Goal: Information Seeking & Learning: Learn about a topic

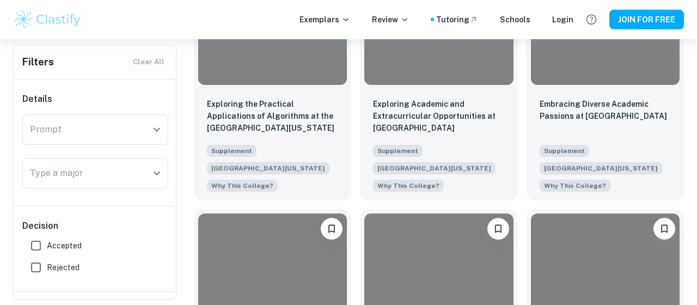
scroll to position [574, 0]
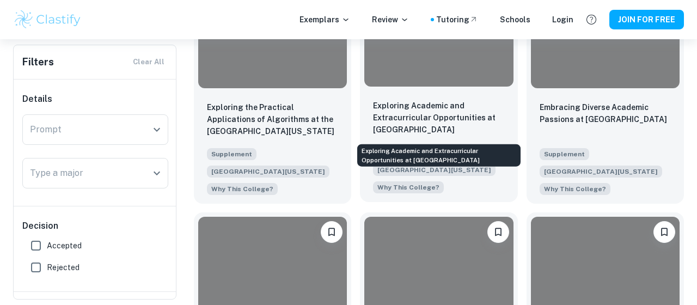
click at [473, 115] on p "Exploring Academic and Extracurricular Opportunities at UW-Madison" at bounding box center [438, 118] width 131 height 36
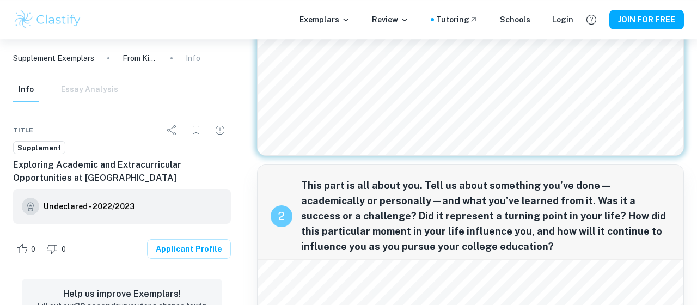
scroll to position [723, 0]
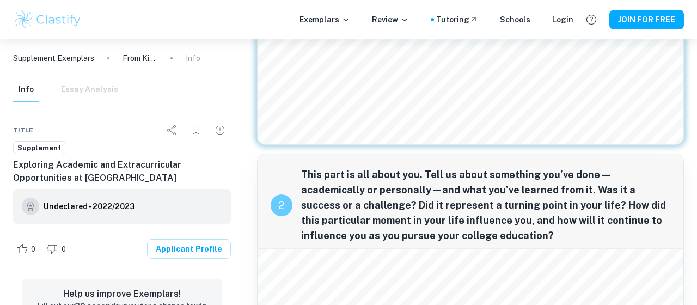
scroll to position [574, 0]
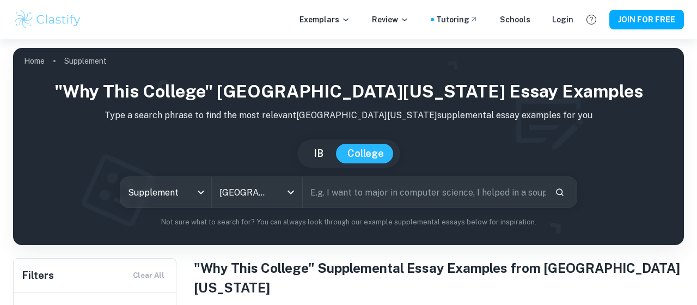
scroll to position [574, 0]
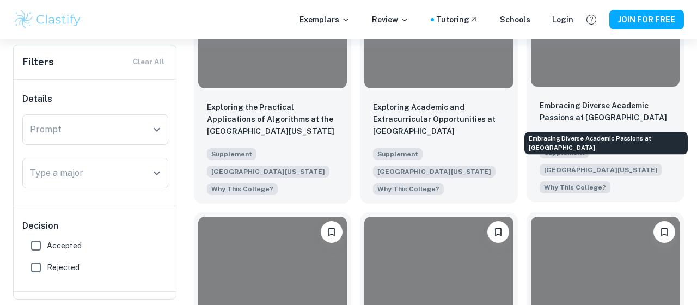
click at [587, 112] on p "Embracing Diverse Academic Passions at [GEOGRAPHIC_DATA]" at bounding box center [604, 112] width 131 height 24
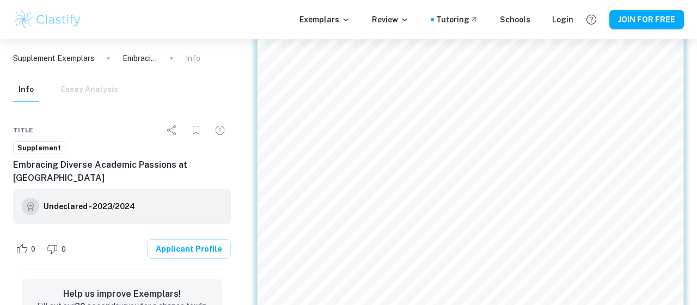
scroll to position [914, 0]
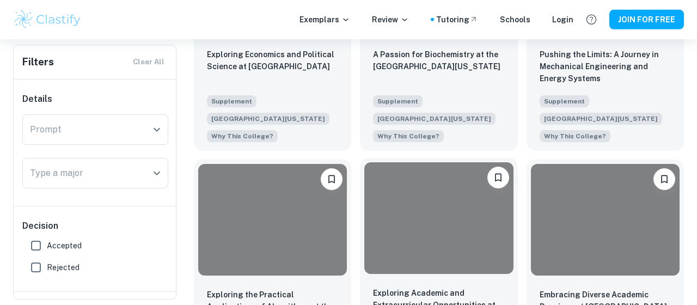
scroll to position [381, 0]
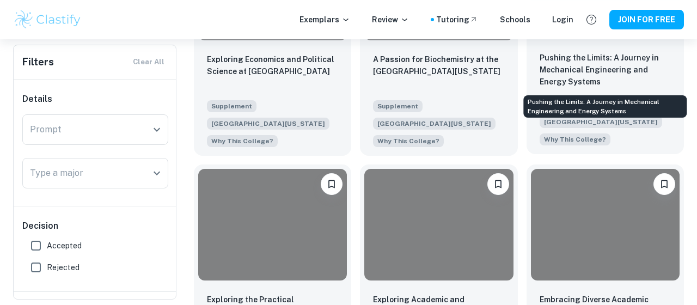
click at [584, 65] on p "Pushing the Limits: A Journey in Mechanical Engineering and Energy Systems" at bounding box center [604, 70] width 131 height 36
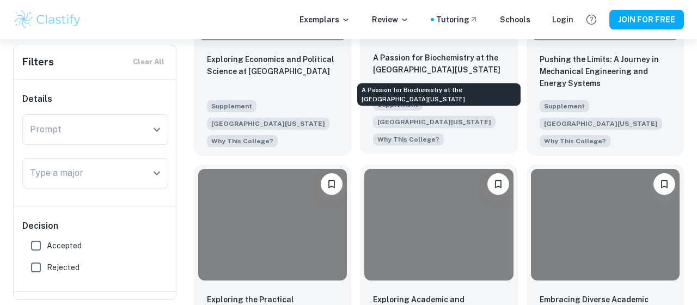
click at [442, 65] on p "A Passion for Biochemistry at the [GEOGRAPHIC_DATA][US_STATE]" at bounding box center [438, 64] width 131 height 24
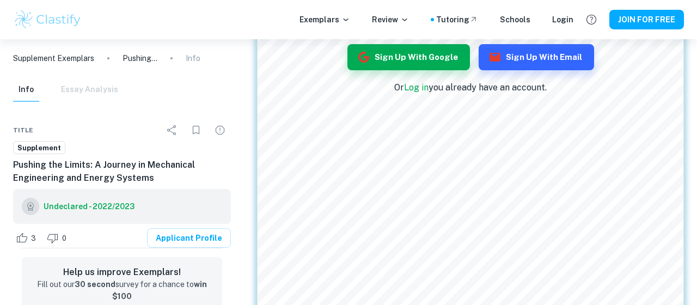
scroll to position [345, 0]
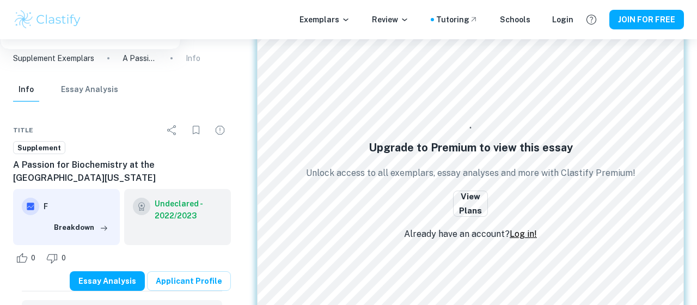
scroll to position [225, 0]
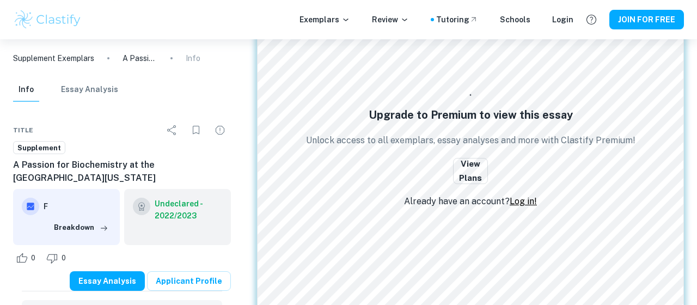
scroll to position [258, 0]
